Goal: Information Seeking & Learning: Learn about a topic

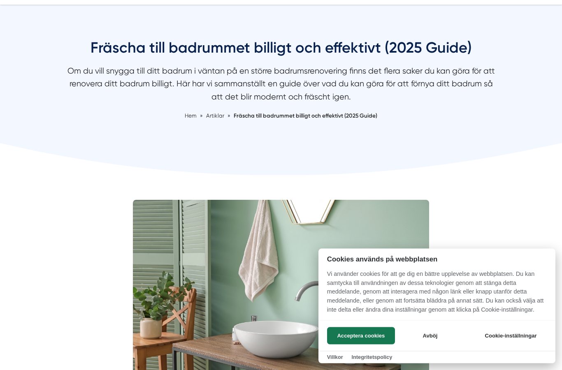
scroll to position [65, 0]
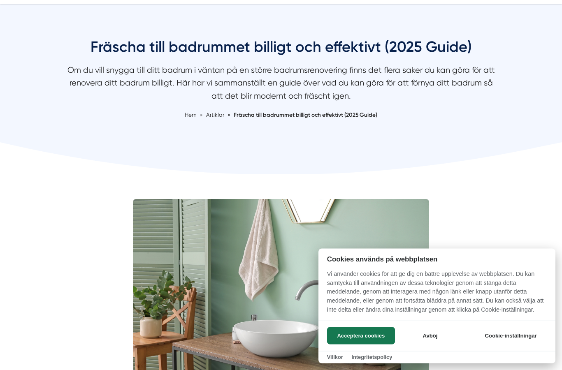
click at [369, 345] on button "Acceptera cookies" at bounding box center [361, 336] width 68 height 17
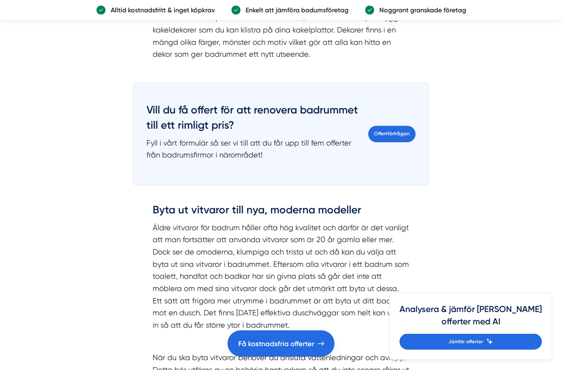
scroll to position [1926, 0]
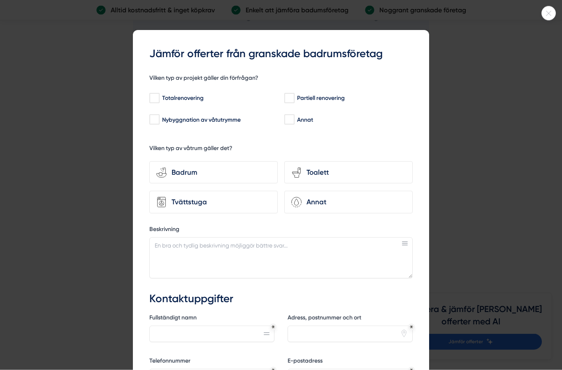
scroll to position [2752, 0]
click at [524, 156] on div at bounding box center [281, 185] width 562 height 370
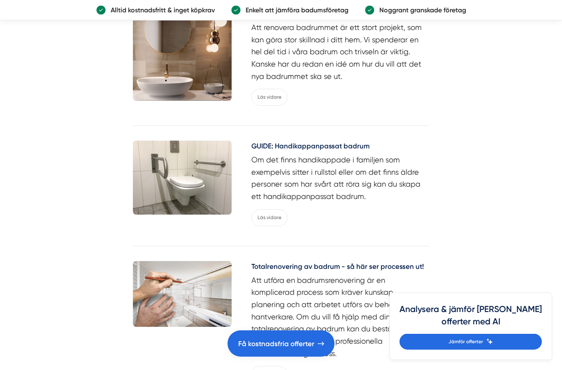
scroll to position [3733, 0]
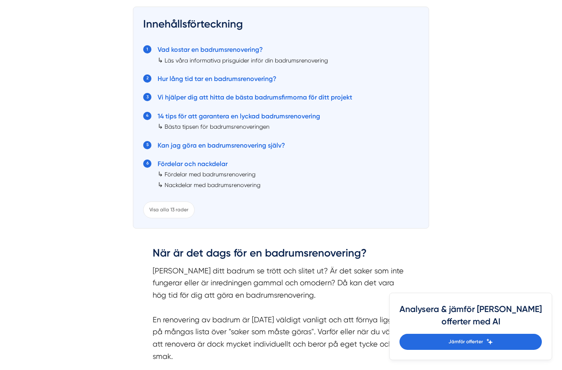
scroll to position [525, 0]
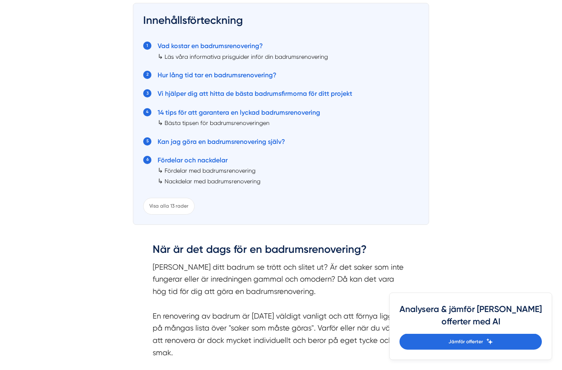
click at [268, 140] on link "Kan jag göra en badrumsrenovering själv?" at bounding box center [222, 142] width 128 height 8
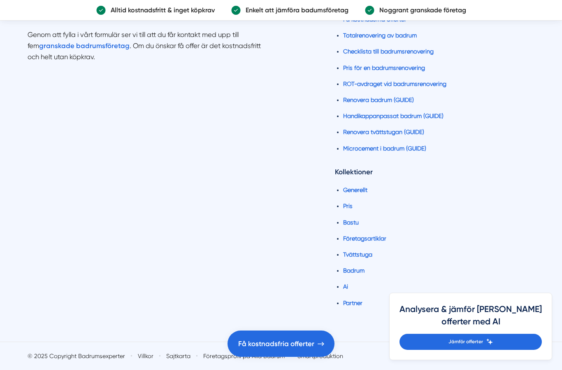
scroll to position [6132, 0]
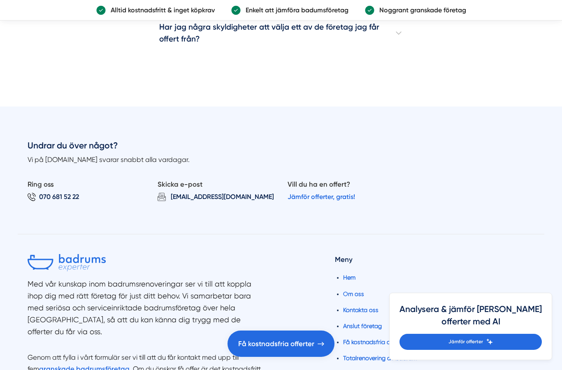
scroll to position [3989, 0]
